Goal: Use online tool/utility: Use online tool/utility

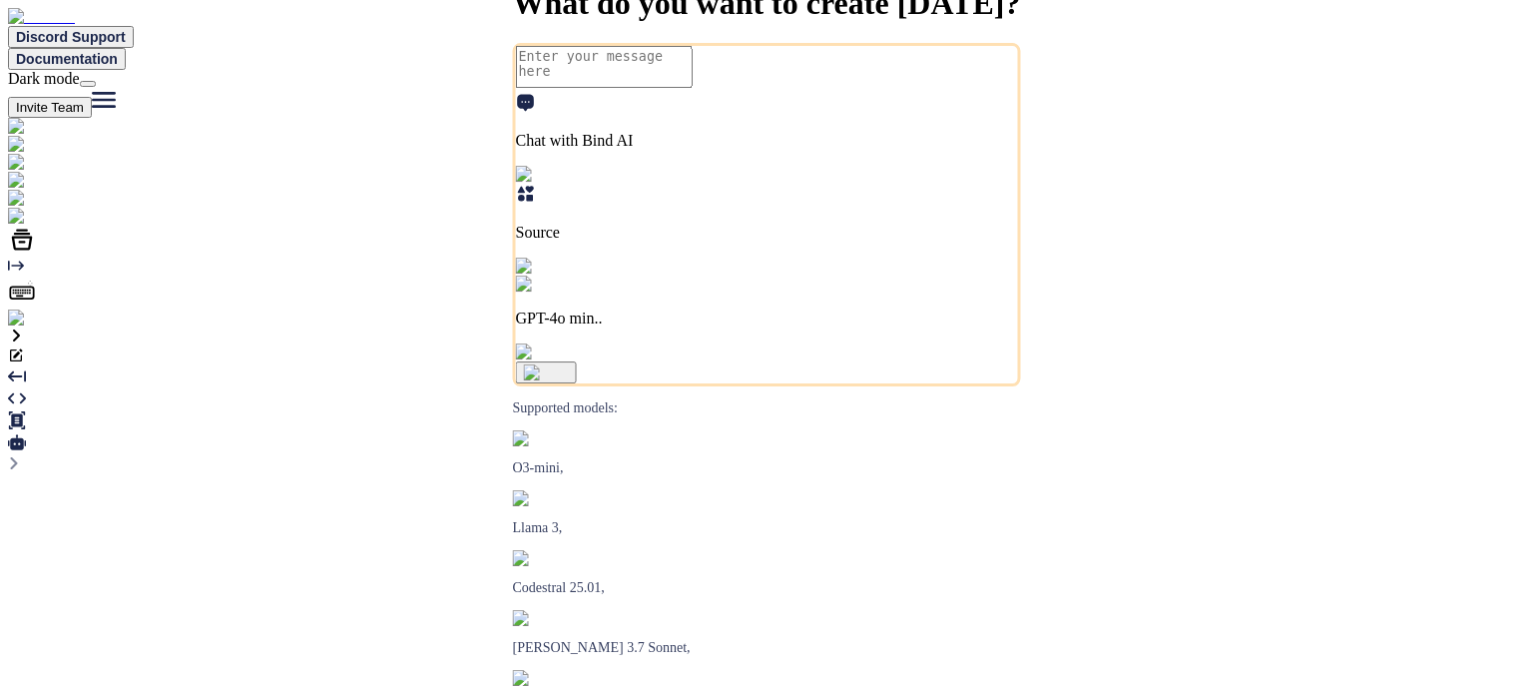
click at [96, 81] on button at bounding box center [88, 84] width 16 height 6
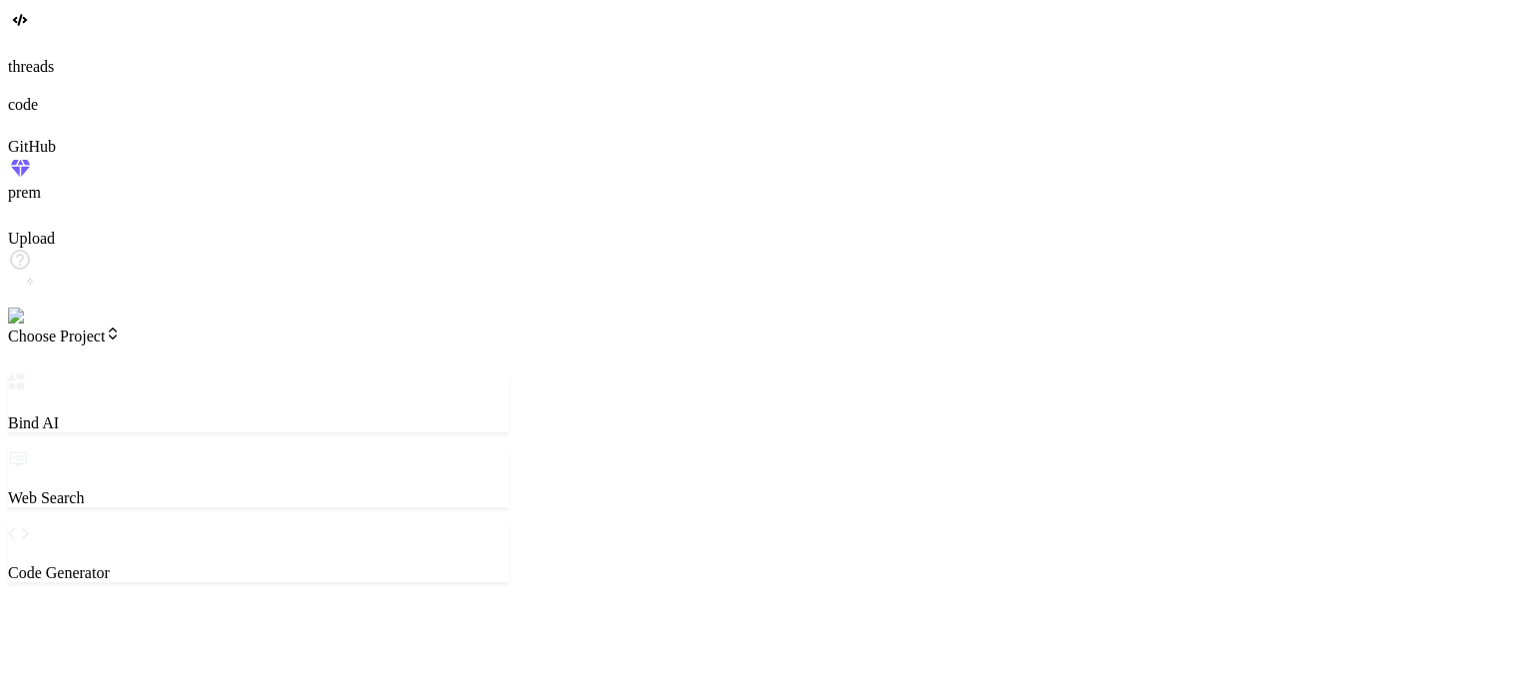
type textarea "x"
